Goal: Find specific page/section: Find specific page/section

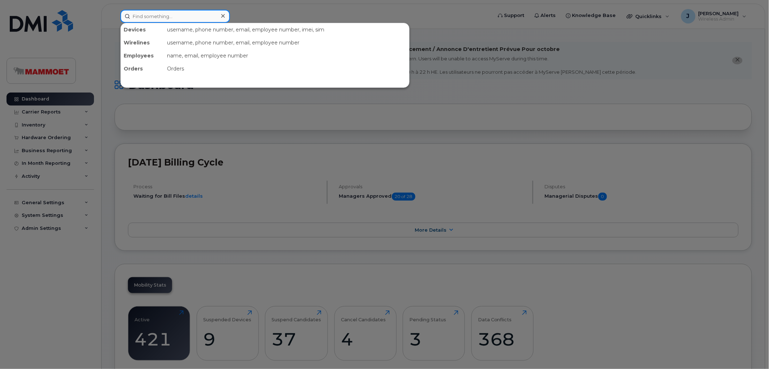
click at [137, 18] on input at bounding box center [175, 16] width 110 height 13
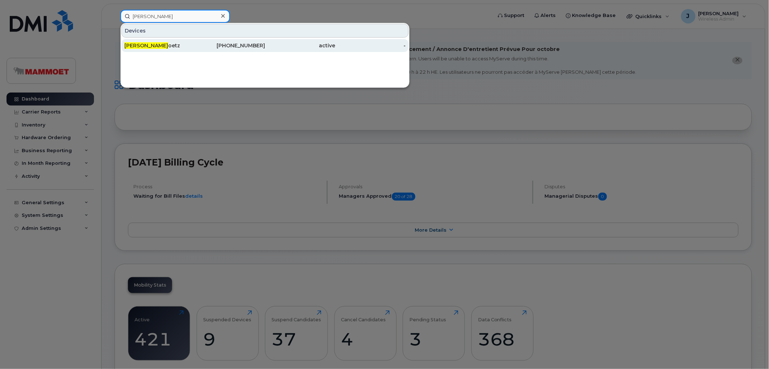
type input "dustin G"
click at [248, 40] on div "[PHONE_NUMBER]" at bounding box center [230, 45] width 71 height 13
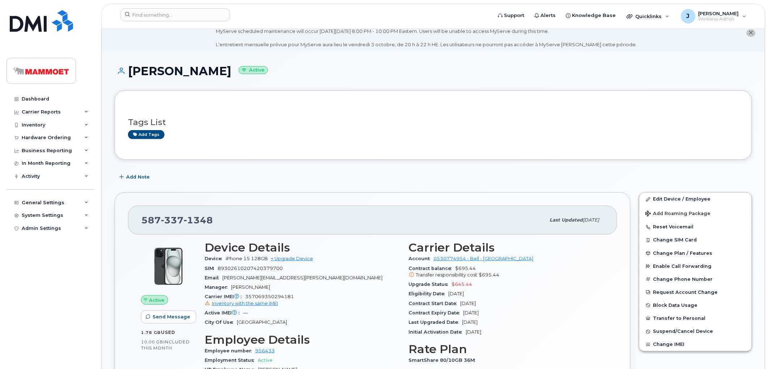
scroll to position [40, 0]
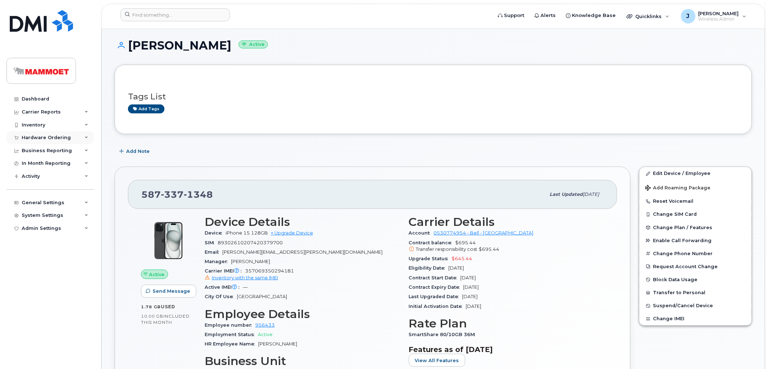
click at [42, 136] on div "Hardware Ordering" at bounding box center [46, 138] width 49 height 6
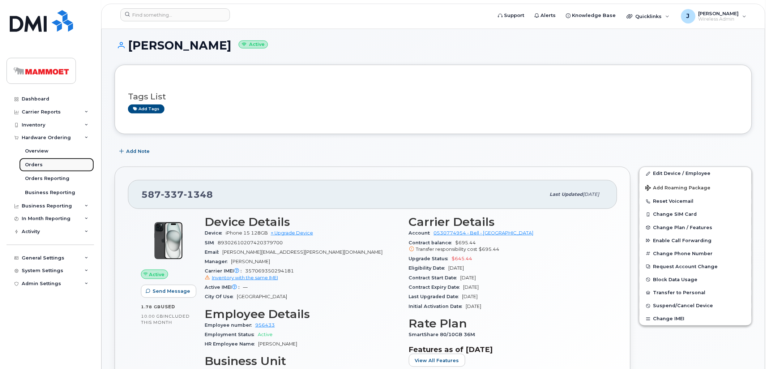
click at [34, 161] on link "Orders" at bounding box center [56, 165] width 75 height 14
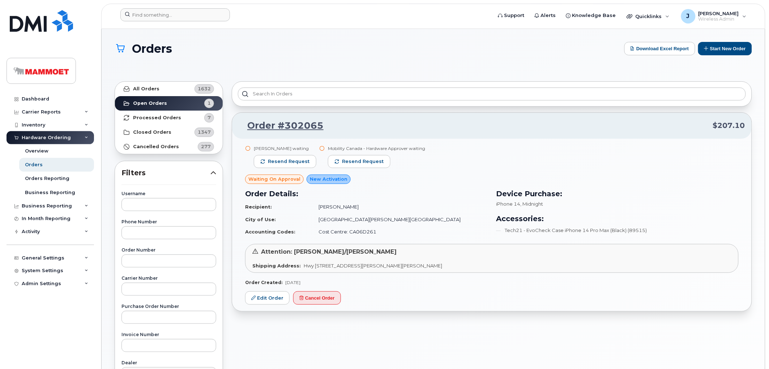
click at [172, 22] on div at bounding box center [304, 16] width 379 height 16
click at [174, 16] on input at bounding box center [175, 14] width 110 height 13
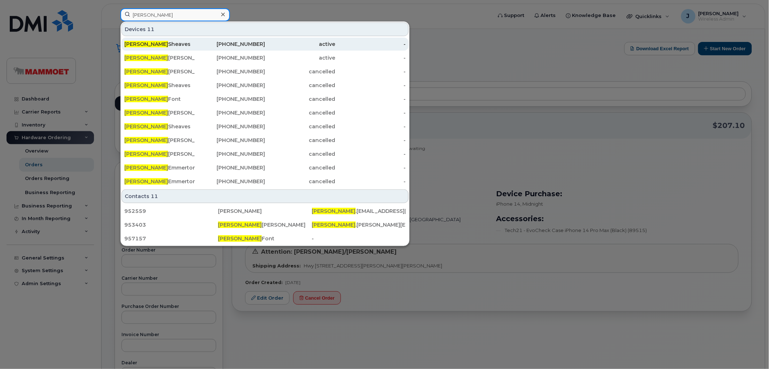
type input "[PERSON_NAME]"
click at [140, 44] on span "Dustin" at bounding box center [146, 44] width 44 height 7
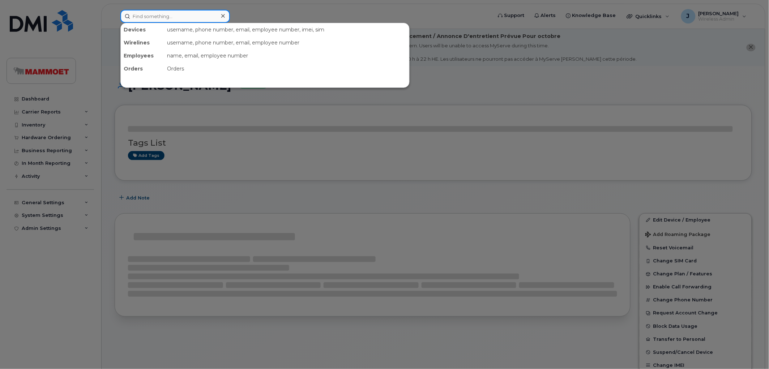
click at [155, 18] on input at bounding box center [175, 16] width 110 height 13
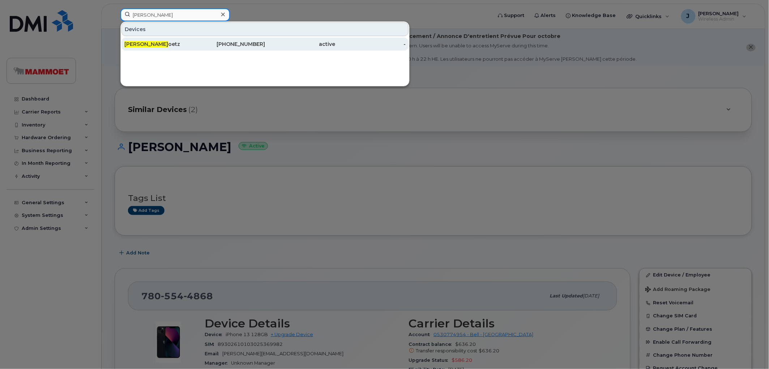
type input "Dustin G"
click at [145, 42] on span "Dustin G" at bounding box center [146, 44] width 44 height 7
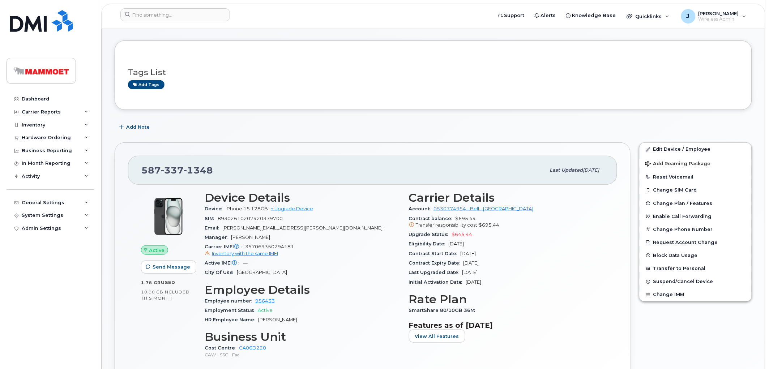
scroll to position [80, 0]
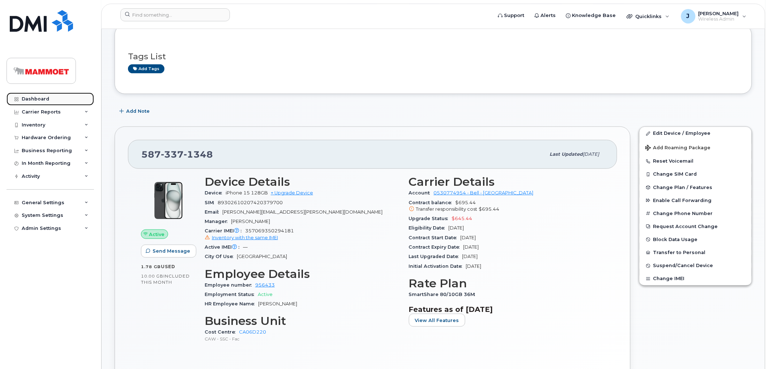
click at [46, 98] on div "Dashboard" at bounding box center [35, 99] width 27 height 6
